Goal: Information Seeking & Learning: Learn about a topic

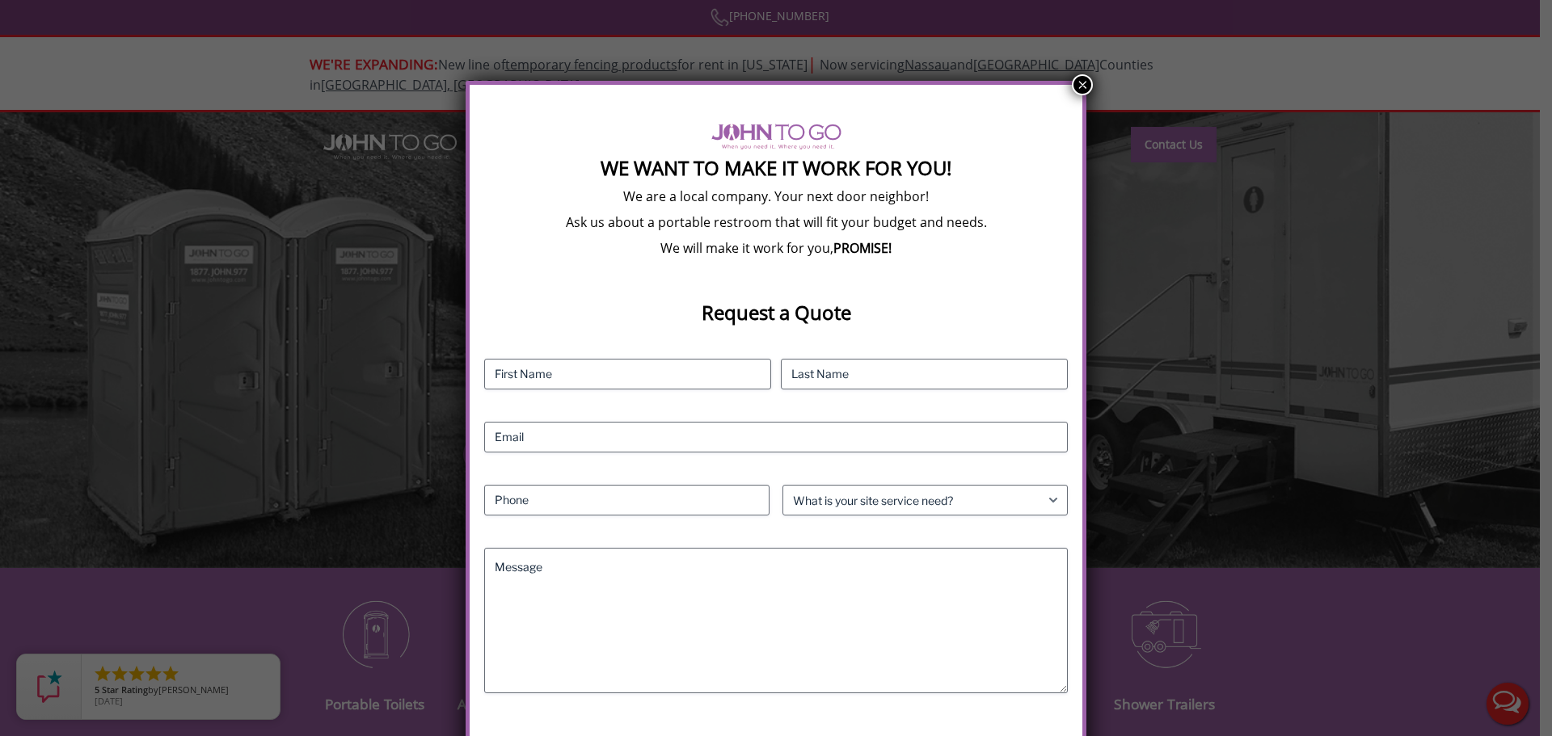
click at [1075, 87] on button "×" at bounding box center [1082, 84] width 21 height 21
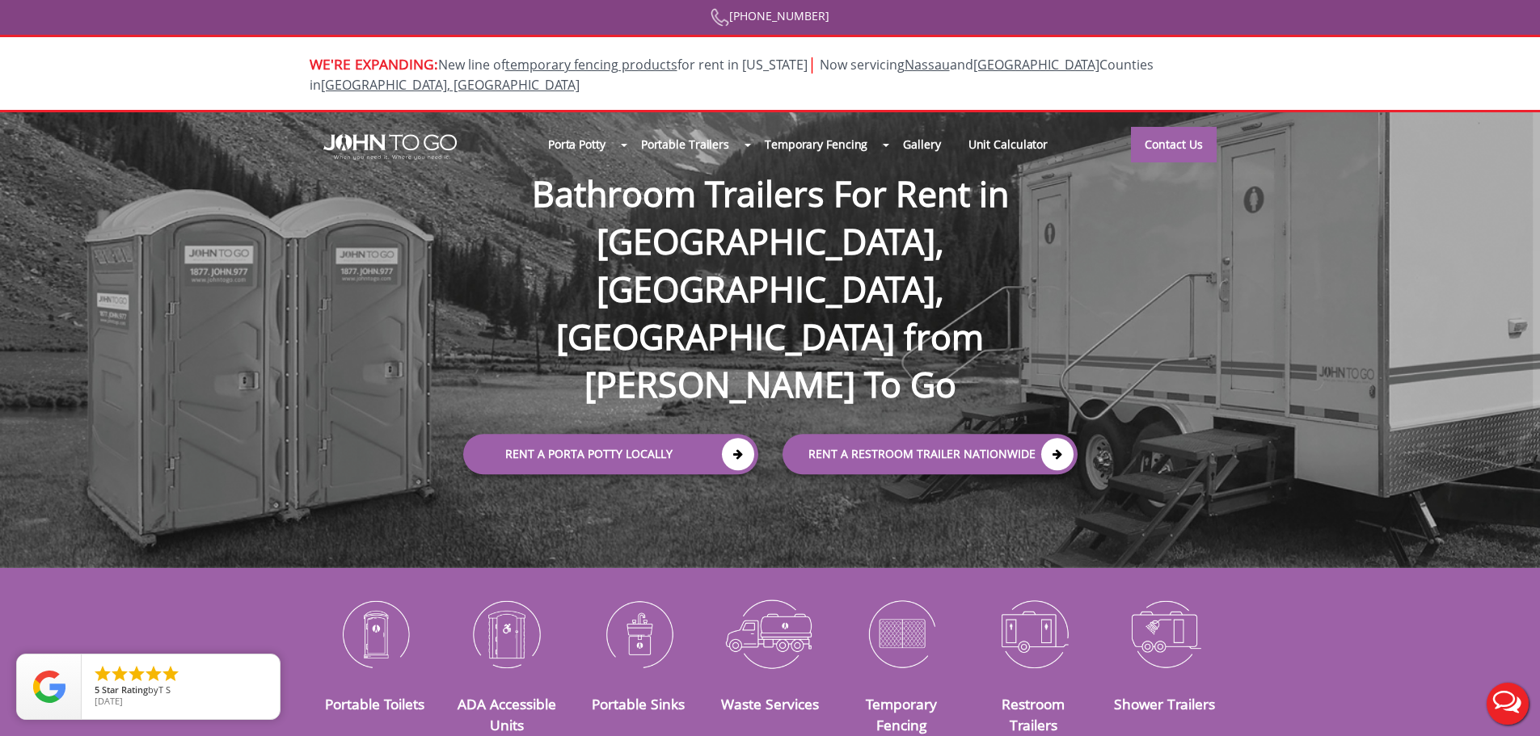
drag, startPoint x: 584, startPoint y: 248, endPoint x: 883, endPoint y: 299, distance: 304.1
click at [883, 299] on div at bounding box center [770, 368] width 1540 height 736
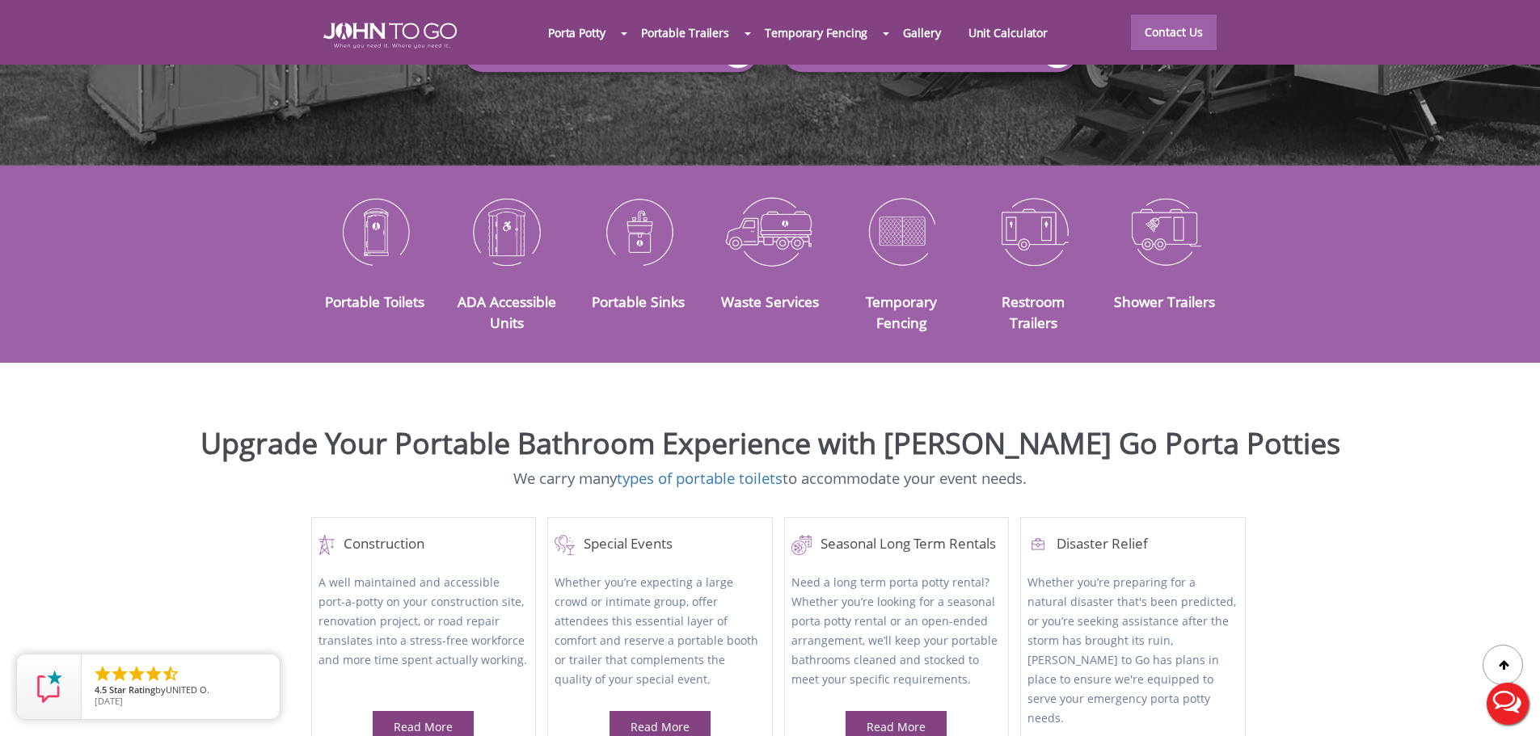
scroll to position [404, 0]
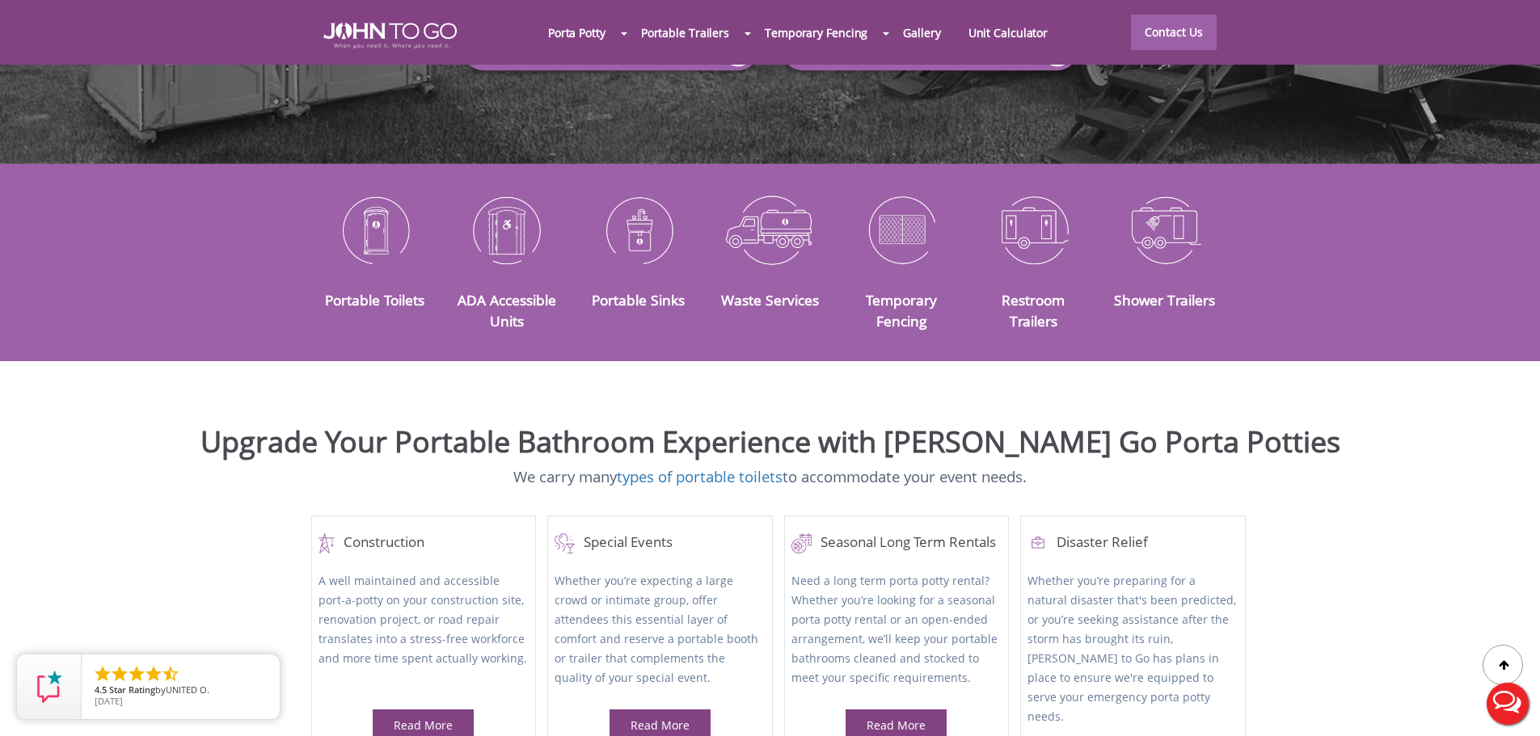
click at [272, 428] on h2 "Upgrade Your Portable Bathroom Experience with [PERSON_NAME] Go Porta Potties" at bounding box center [769, 442] width 1515 height 32
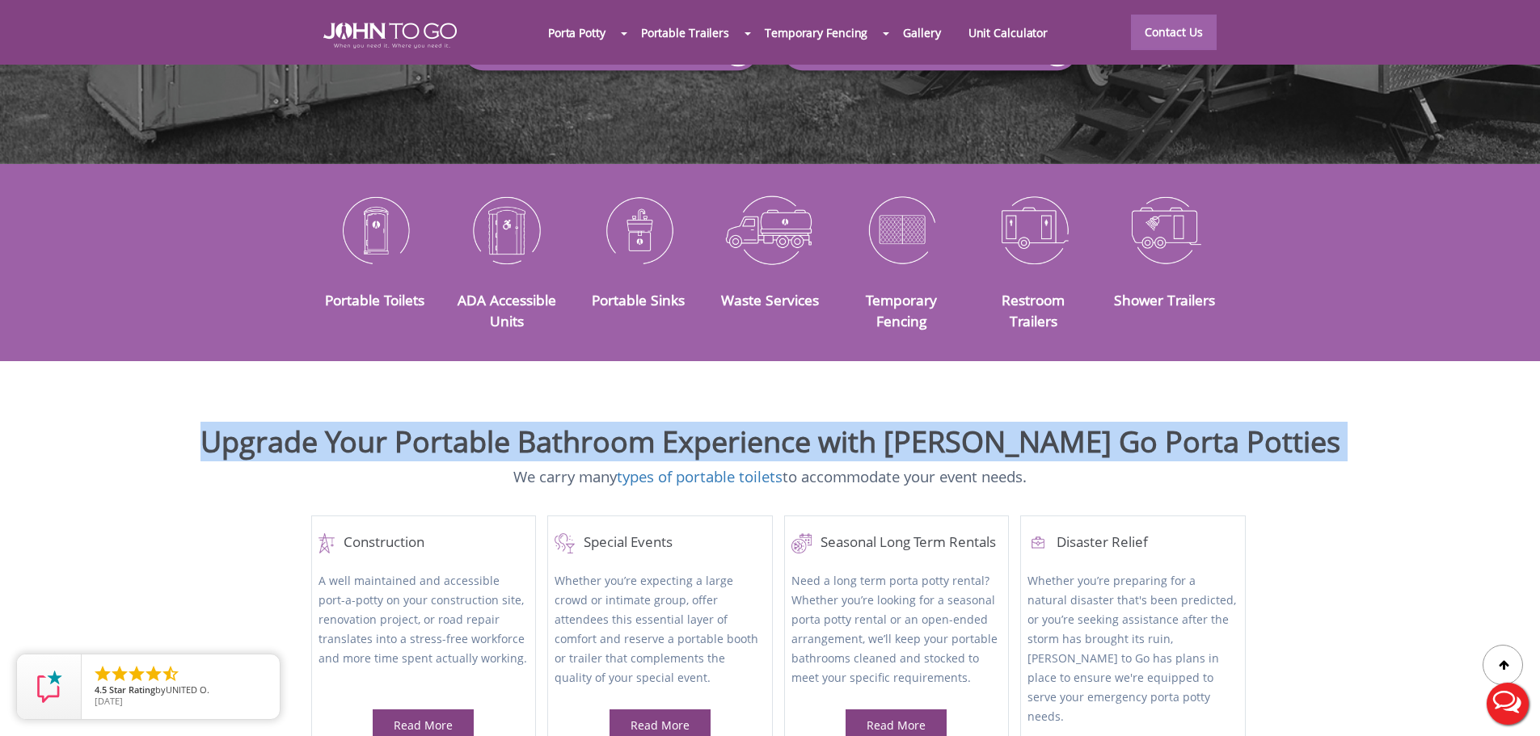
click at [272, 428] on h2 "Upgrade Your Portable Bathroom Experience with [PERSON_NAME] Go Porta Potties" at bounding box center [769, 442] width 1515 height 32
click at [309, 430] on h2 "Upgrade Your Portable Bathroom Experience with [PERSON_NAME] Go Porta Potties" at bounding box center [769, 442] width 1515 height 32
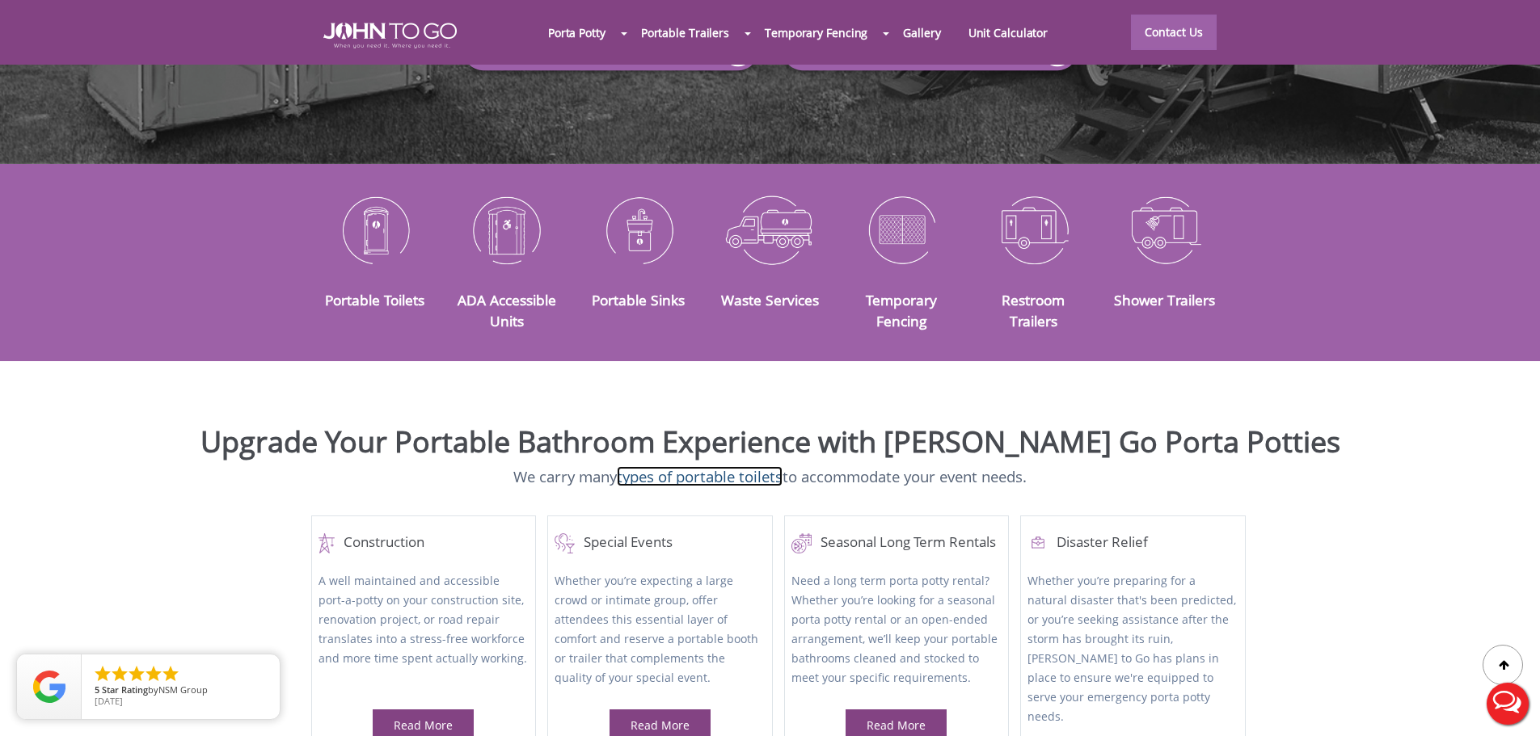
click at [617, 466] on link "types of portable toilets" at bounding box center [700, 476] width 166 height 20
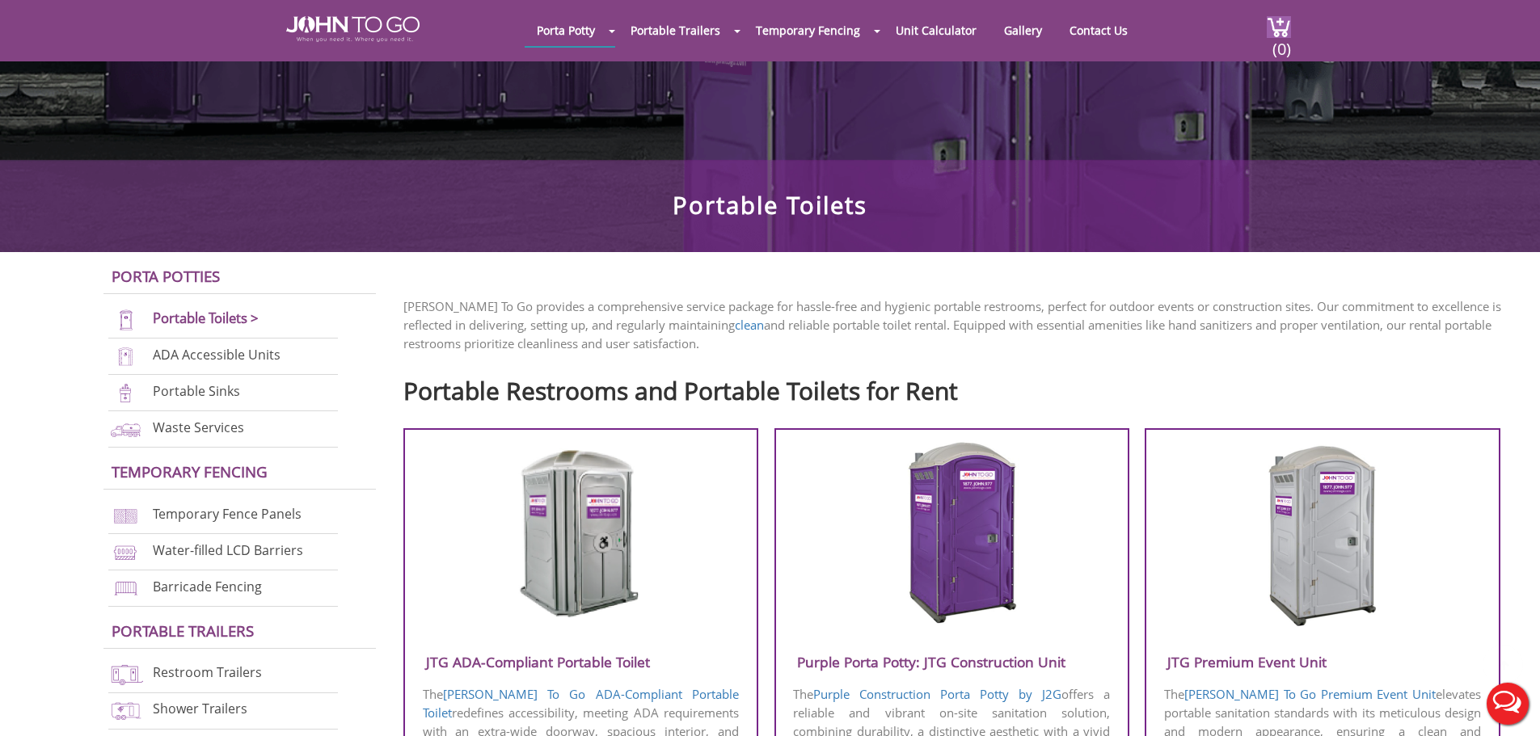
scroll to position [323, 0]
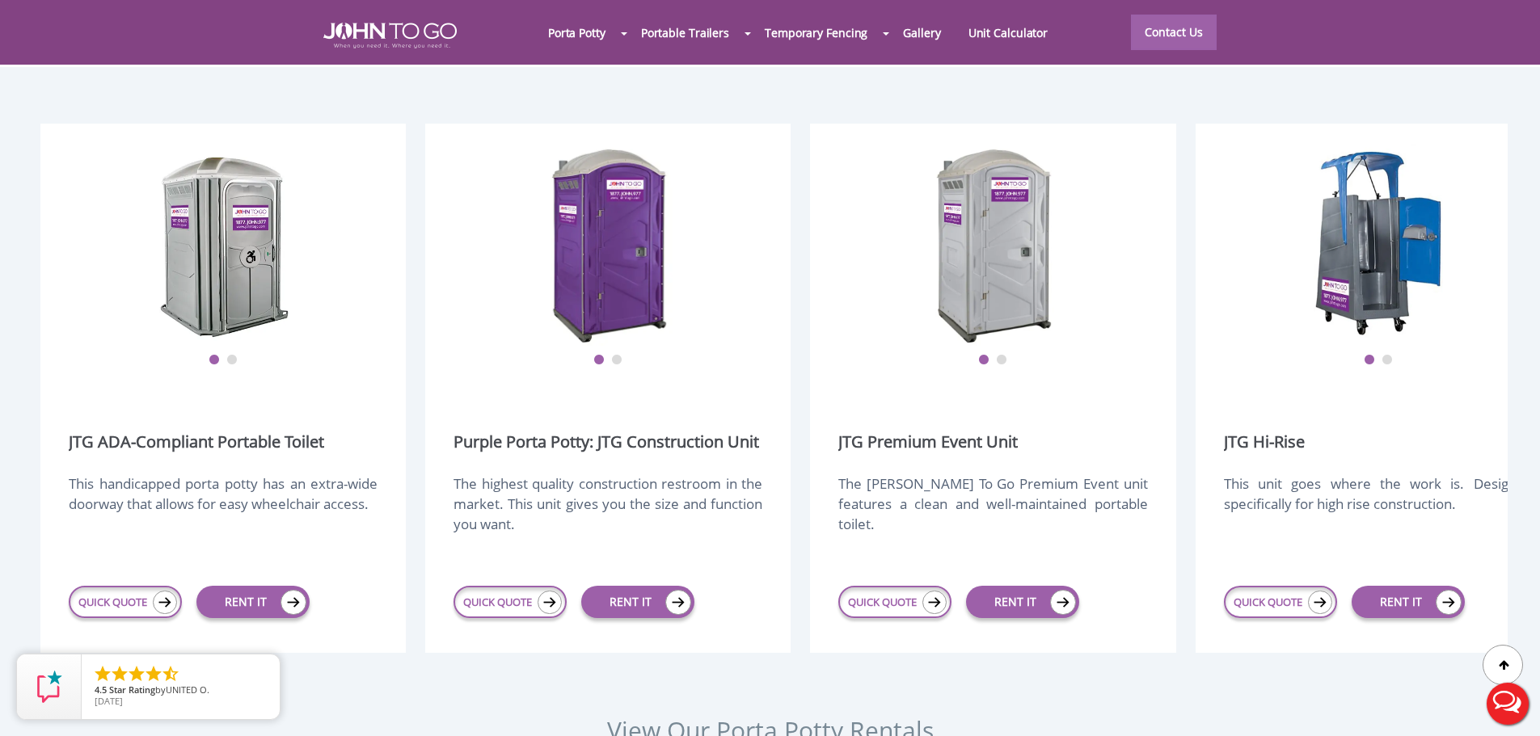
scroll to position [2020, 0]
click at [196, 473] on div "This handicapped porta potty has an extra-wide doorway that allows for easy whe…" at bounding box center [223, 512] width 309 height 78
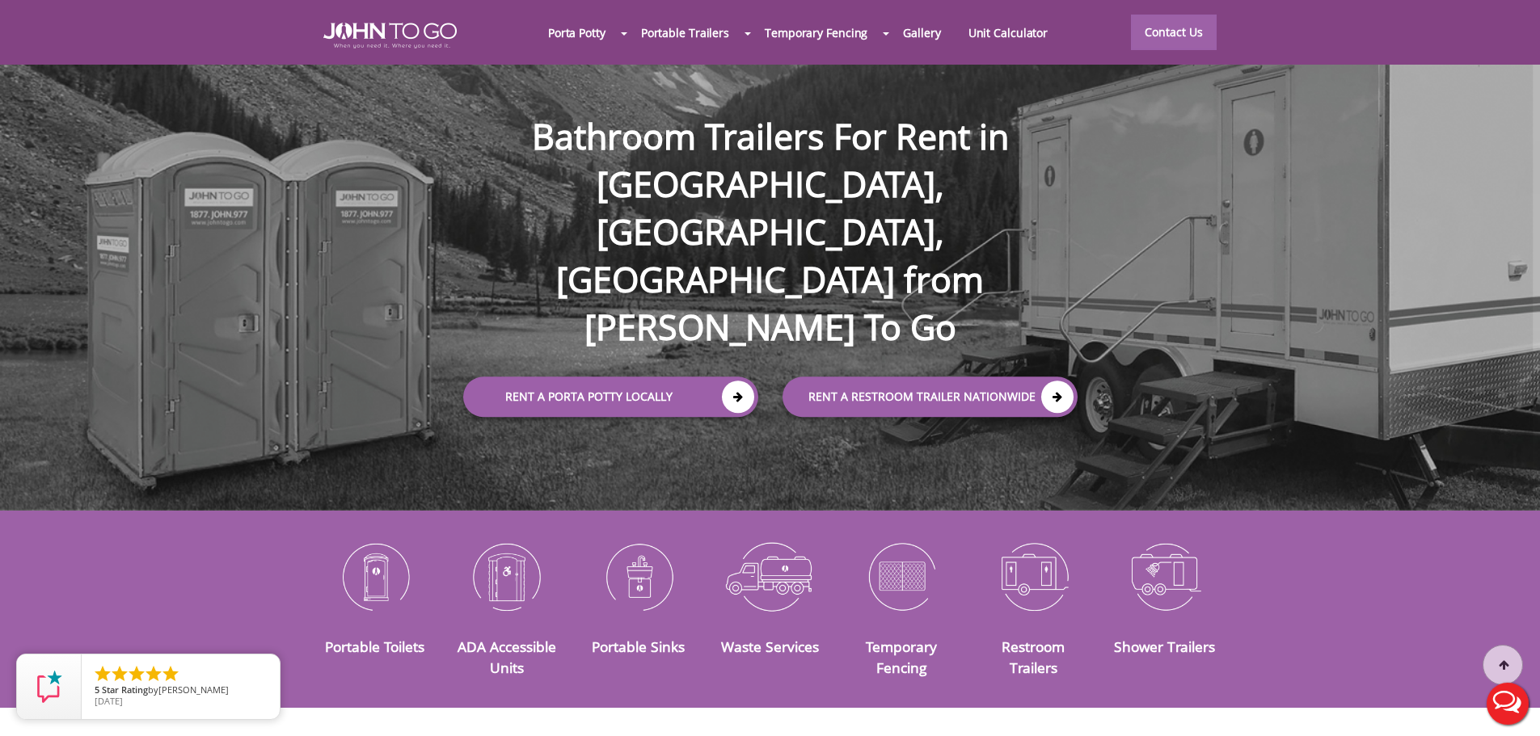
scroll to position [0, 0]
